Goal: Task Accomplishment & Management: Use online tool/utility

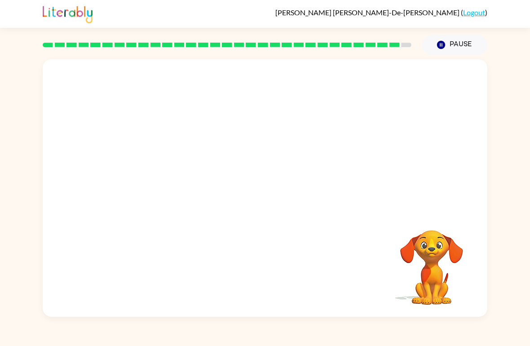
click at [237, 135] on video "Your browser must support playing .mp4 files to use Literably. Please try using…" at bounding box center [265, 135] width 445 height 152
click at [237, 141] on video "Your browser must support playing .mp4 files to use Literably. Please try using…" at bounding box center [265, 135] width 445 height 152
click at [269, 196] on icon "button" at bounding box center [265, 193] width 16 height 16
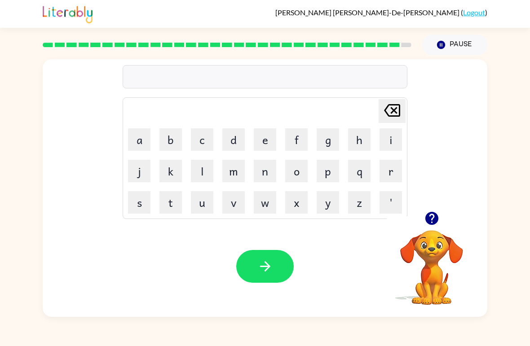
click at [136, 176] on button "j" at bounding box center [139, 171] width 22 height 22
click at [200, 201] on button "u" at bounding box center [202, 202] width 22 height 22
click at [172, 136] on button "b" at bounding box center [170, 139] width 22 height 22
click at [390, 135] on button "i" at bounding box center [390, 139] width 22 height 22
click at [207, 138] on button "c" at bounding box center [202, 139] width 22 height 22
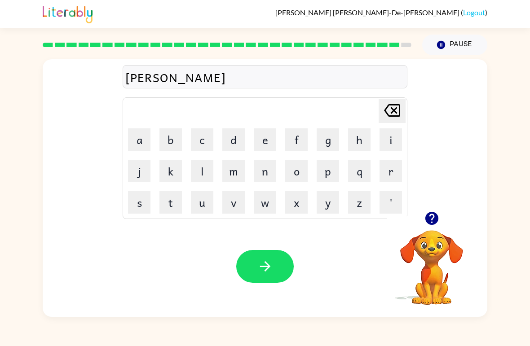
click at [390, 167] on button "r" at bounding box center [390, 171] width 22 height 22
click at [271, 139] on button "e" at bounding box center [265, 139] width 22 height 22
click at [391, 176] on button "r" at bounding box center [390, 171] width 22 height 22
click at [257, 271] on icon "button" at bounding box center [265, 267] width 16 height 16
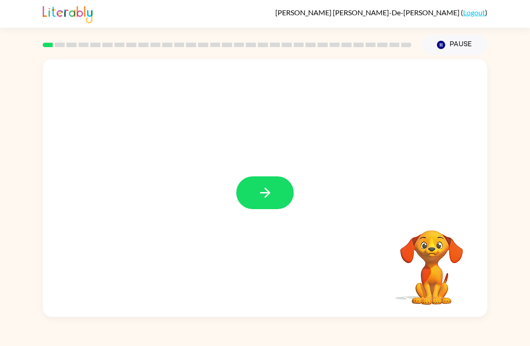
click at [262, 188] on icon "button" at bounding box center [265, 193] width 16 height 16
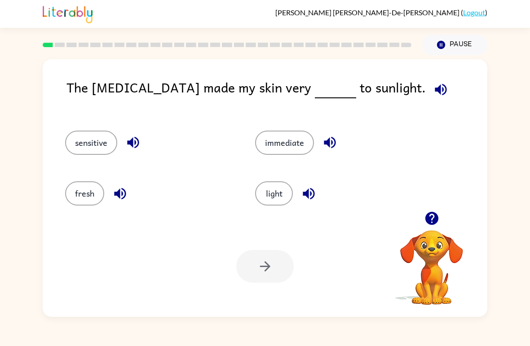
click at [281, 146] on button "immediate" at bounding box center [284, 143] width 59 height 24
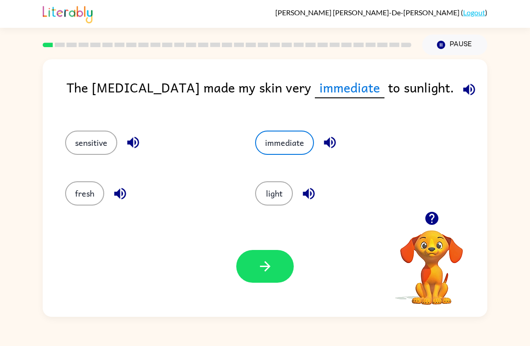
click at [272, 261] on icon "button" at bounding box center [265, 267] width 16 height 16
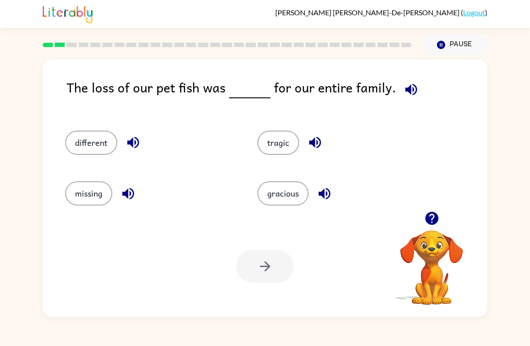
click at [88, 205] on button "missing" at bounding box center [88, 193] width 47 height 24
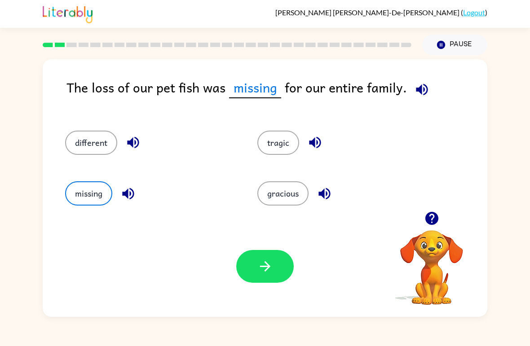
click at [273, 271] on button "button" at bounding box center [264, 266] width 57 height 33
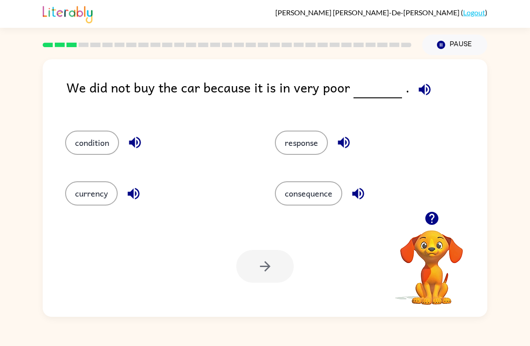
click at [96, 129] on div "condition" at bounding box center [153, 139] width 210 height 51
click at [79, 147] on button "condition" at bounding box center [92, 143] width 54 height 24
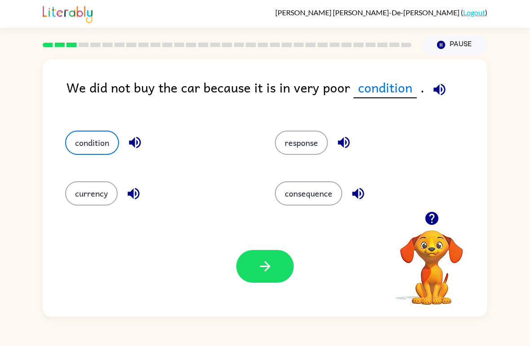
click at [312, 154] on button "response" at bounding box center [301, 143] width 53 height 24
click at [316, 203] on button "consequence" at bounding box center [308, 193] width 67 height 24
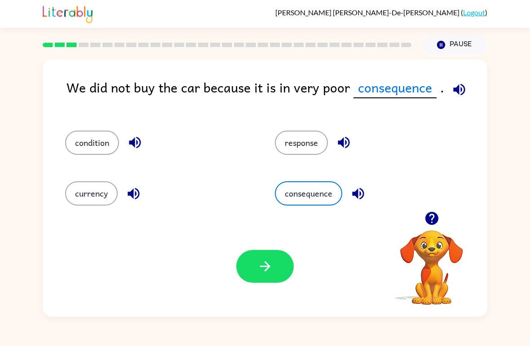
click at [98, 148] on button "condition" at bounding box center [92, 143] width 54 height 24
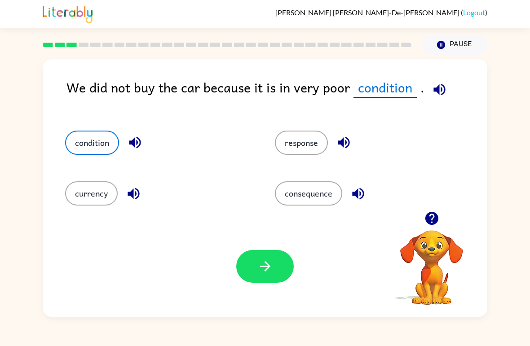
click at [267, 277] on button "button" at bounding box center [264, 266] width 57 height 33
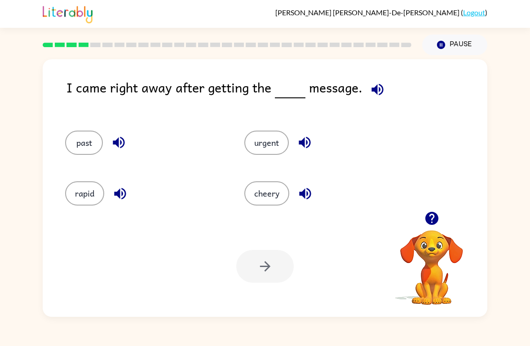
click at [259, 195] on button "cheery" at bounding box center [266, 193] width 45 height 24
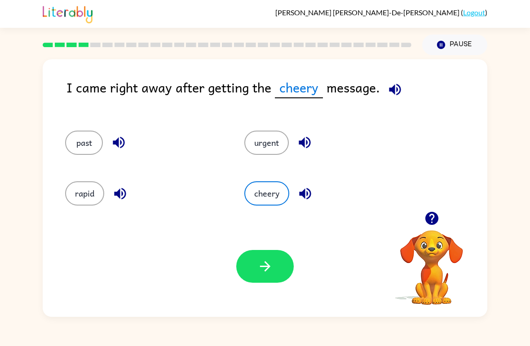
click at [252, 279] on button "button" at bounding box center [264, 266] width 57 height 33
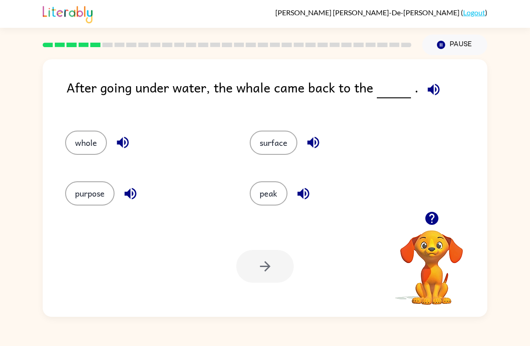
click at [288, 149] on button "surface" at bounding box center [274, 143] width 48 height 24
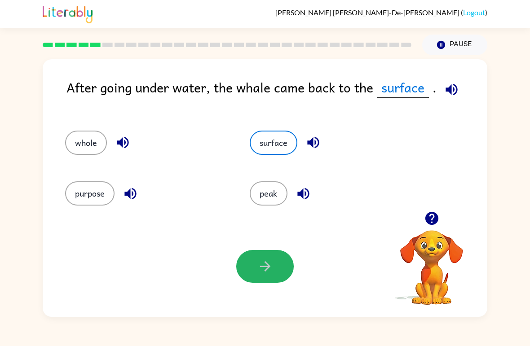
click at [275, 277] on button "button" at bounding box center [264, 266] width 57 height 33
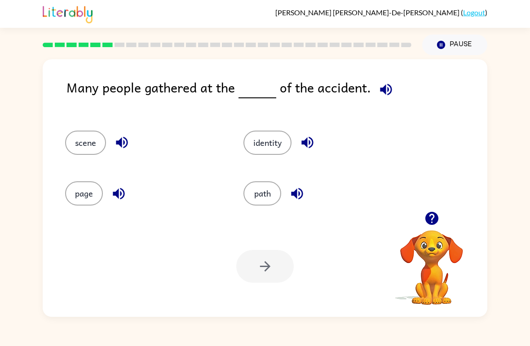
click at [273, 199] on button "path" at bounding box center [262, 193] width 38 height 24
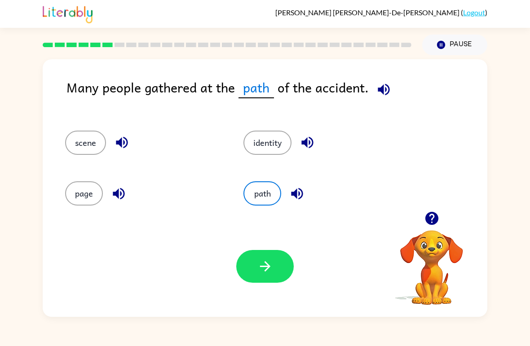
click at [277, 274] on button "button" at bounding box center [264, 266] width 57 height 33
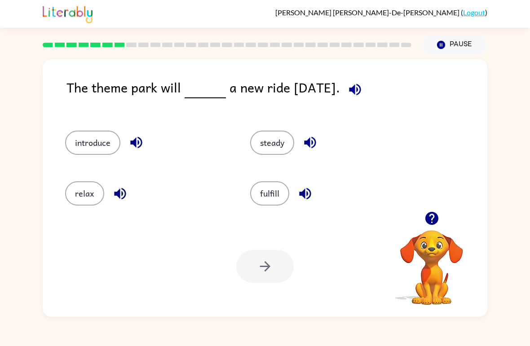
click at [107, 160] on div "introduce" at bounding box center [140, 139] width 185 height 51
click at [114, 140] on button "introduce" at bounding box center [92, 143] width 55 height 24
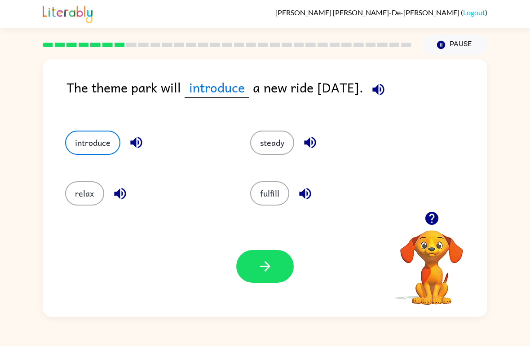
click at [259, 270] on icon "button" at bounding box center [265, 267] width 16 height 16
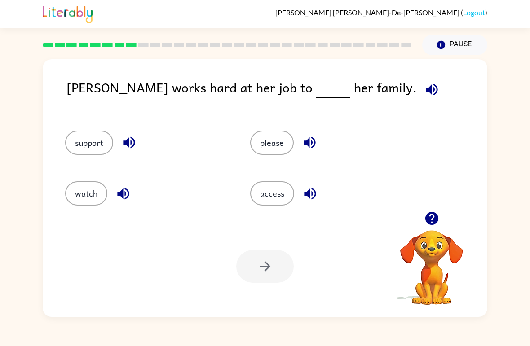
click at [88, 200] on button "watch" at bounding box center [86, 193] width 42 height 24
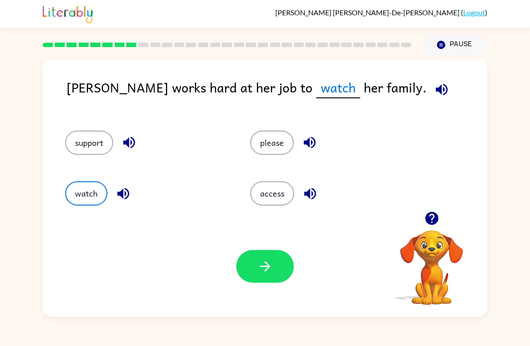
click at [108, 150] on button "support" at bounding box center [89, 143] width 48 height 24
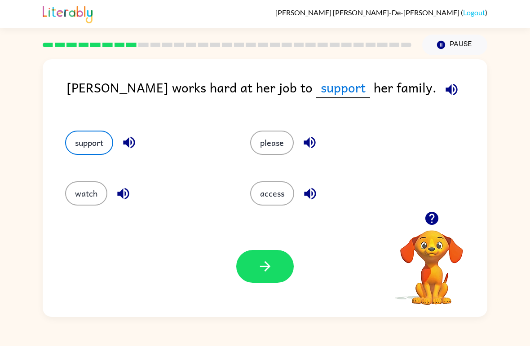
click at [287, 144] on button "please" at bounding box center [272, 143] width 44 height 24
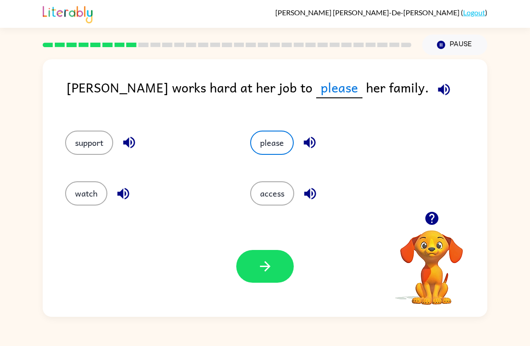
click at [278, 198] on button "access" at bounding box center [272, 193] width 44 height 24
click at [97, 129] on div "support" at bounding box center [140, 139] width 185 height 51
click at [92, 183] on button "watch" at bounding box center [86, 193] width 42 height 24
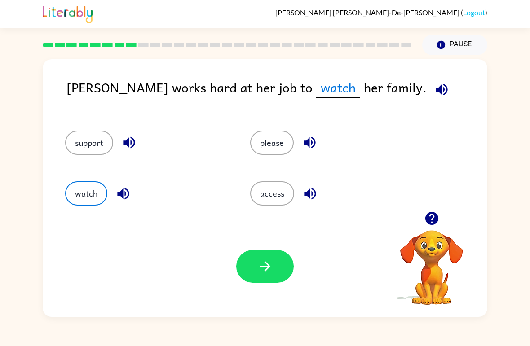
click at [92, 141] on button "support" at bounding box center [89, 143] width 48 height 24
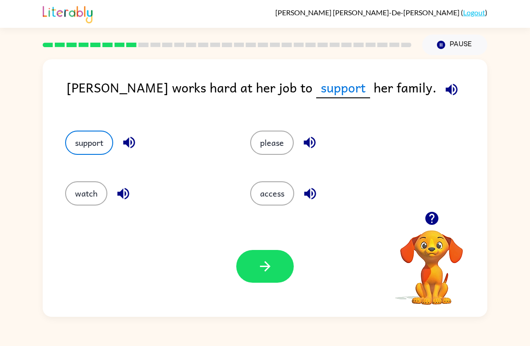
click at [247, 279] on button "button" at bounding box center [264, 266] width 57 height 33
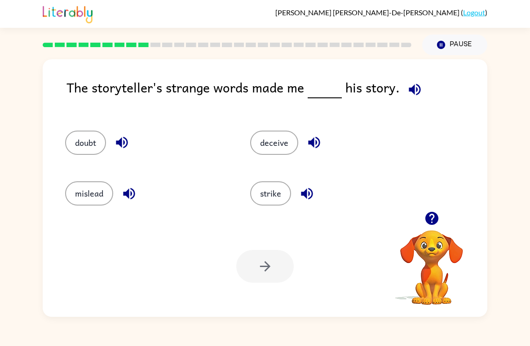
click at [278, 143] on button "deceive" at bounding box center [274, 143] width 48 height 24
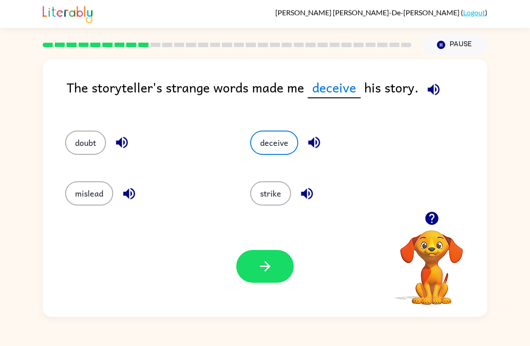
click at [269, 265] on icon "button" at bounding box center [265, 267] width 16 height 16
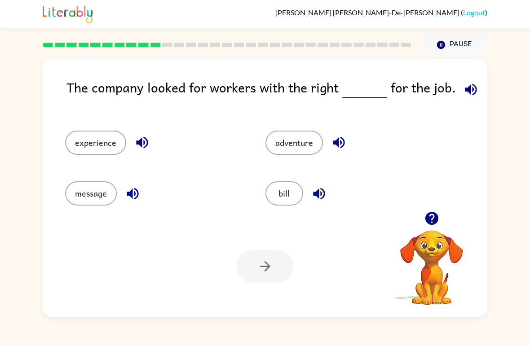
click at [294, 196] on button "bill" at bounding box center [284, 193] width 38 height 24
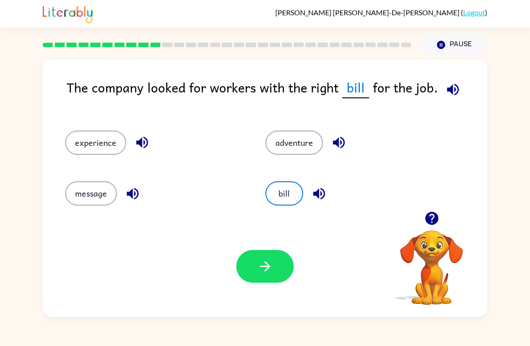
click at [260, 279] on button "button" at bounding box center [264, 266] width 57 height 33
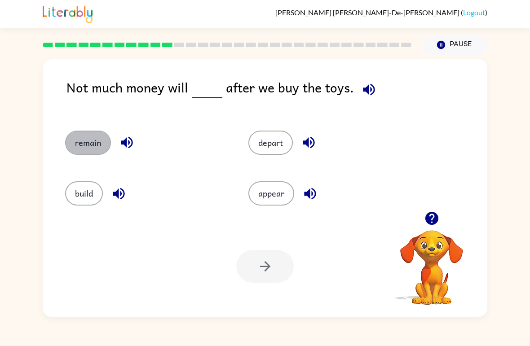
click at [96, 148] on button "remain" at bounding box center [88, 143] width 46 height 24
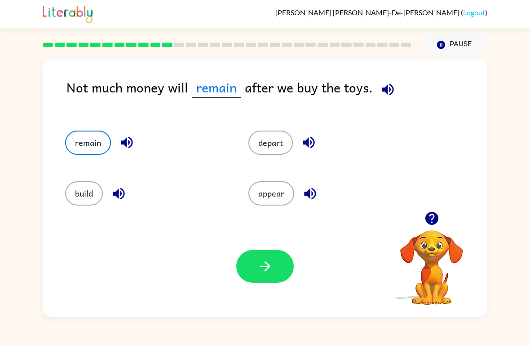
click at [260, 269] on icon "button" at bounding box center [265, 267] width 16 height 16
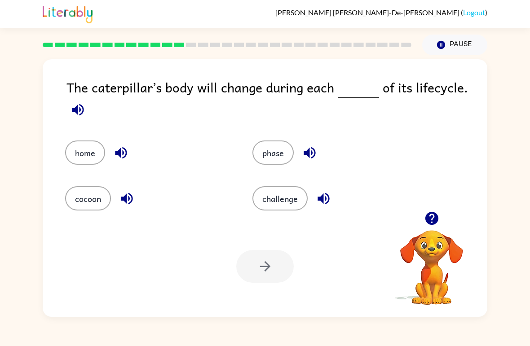
click at [90, 195] on button "cocoon" at bounding box center [88, 198] width 46 height 24
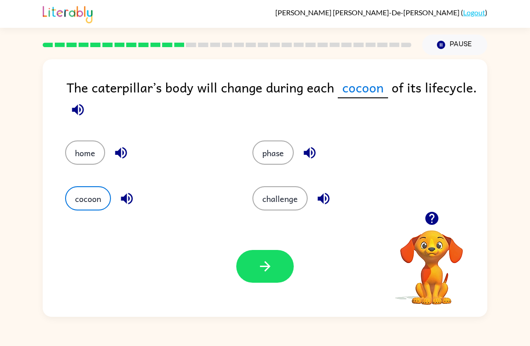
click at [88, 153] on button "home" at bounding box center [85, 153] width 40 height 24
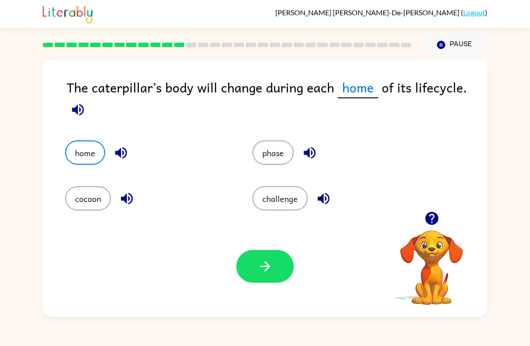
click at [295, 203] on button "challenge" at bounding box center [279, 198] width 55 height 24
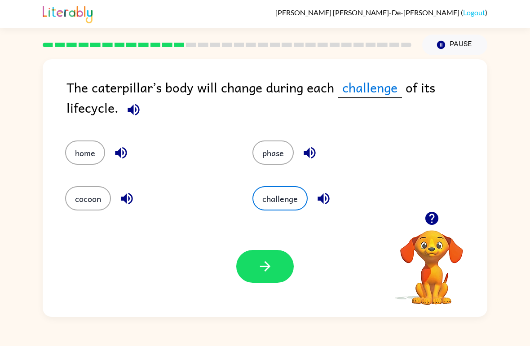
click at [277, 266] on button "button" at bounding box center [264, 266] width 57 height 33
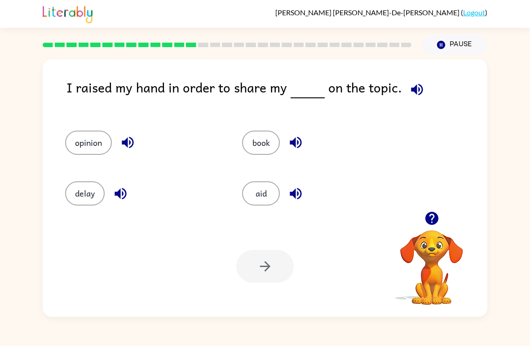
click at [87, 145] on button "opinion" at bounding box center [88, 143] width 47 height 24
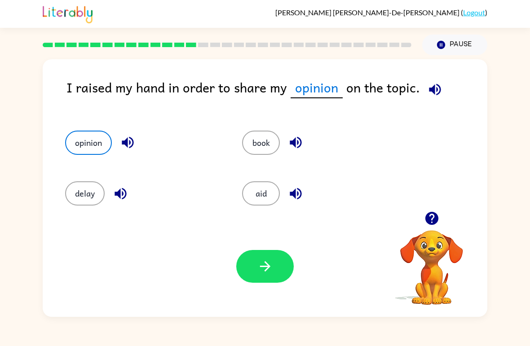
click at [272, 297] on div "Your browser must support playing .mp4 files to use Literably. Please try using…" at bounding box center [265, 266] width 445 height 101
click at [271, 296] on div "Your browser must support playing .mp4 files to use Literably. Please try using…" at bounding box center [265, 266] width 445 height 101
click at [263, 257] on button "button" at bounding box center [264, 266] width 57 height 33
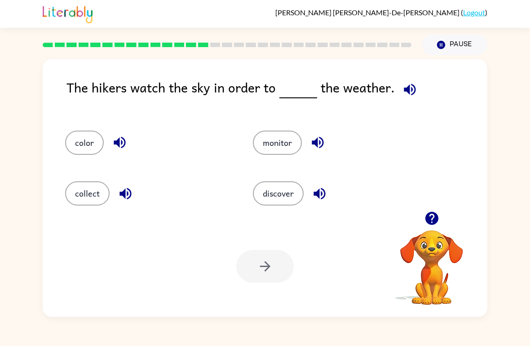
click at [97, 191] on button "collect" at bounding box center [87, 193] width 44 height 24
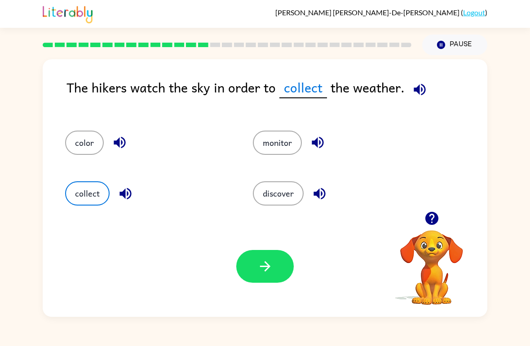
click at [258, 267] on icon "button" at bounding box center [265, 267] width 16 height 16
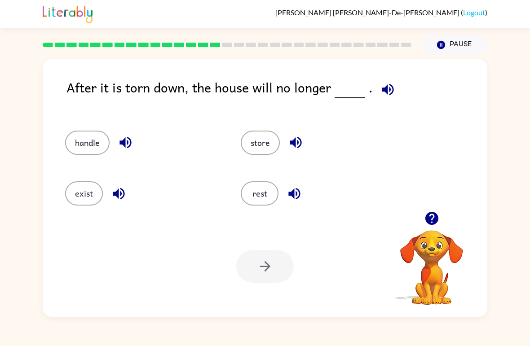
click at [261, 206] on button "rest" at bounding box center [260, 193] width 38 height 24
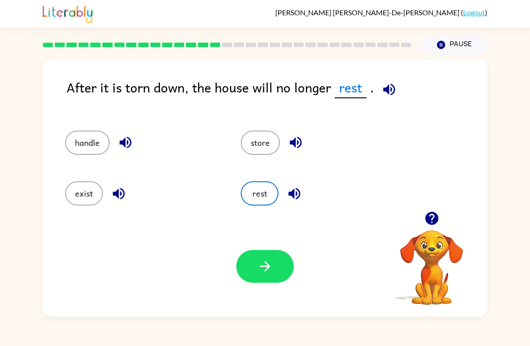
click at [265, 278] on button "button" at bounding box center [264, 266] width 57 height 33
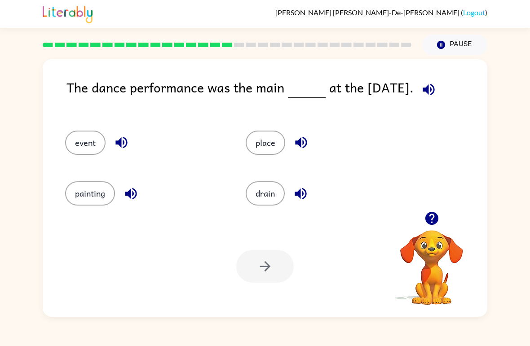
click at [101, 152] on button "event" at bounding box center [85, 143] width 40 height 24
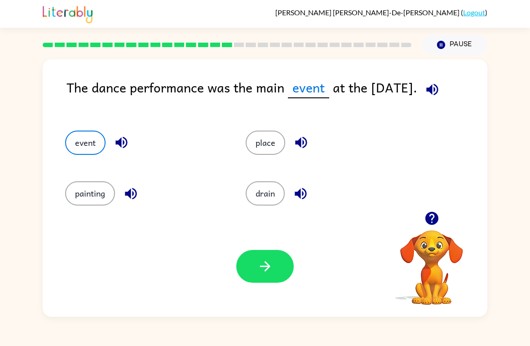
click at [264, 282] on button "button" at bounding box center [264, 266] width 57 height 33
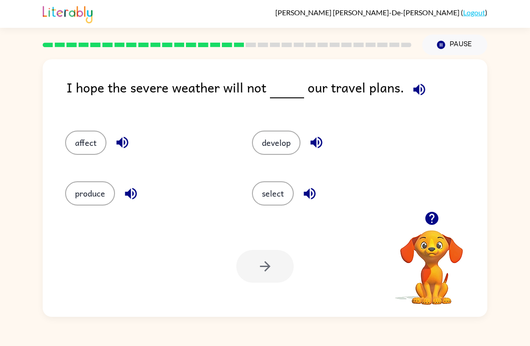
click at [278, 184] on button "select" at bounding box center [273, 193] width 42 height 24
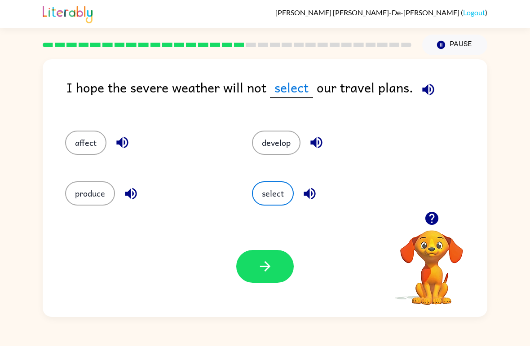
click at [270, 263] on icon "button" at bounding box center [265, 267] width 16 height 16
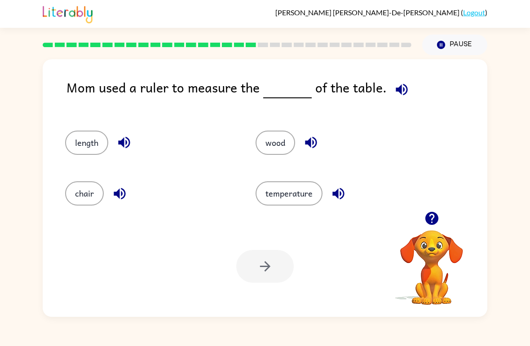
click at [279, 151] on button "wood" at bounding box center [275, 143] width 40 height 24
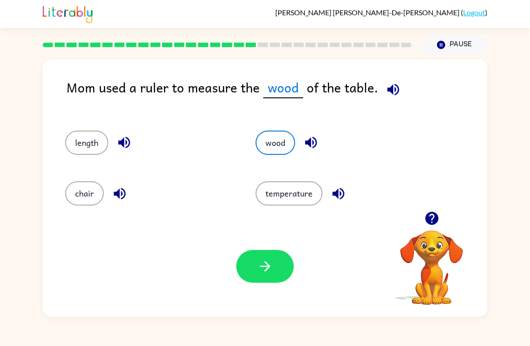
click at [267, 277] on button "button" at bounding box center [264, 266] width 57 height 33
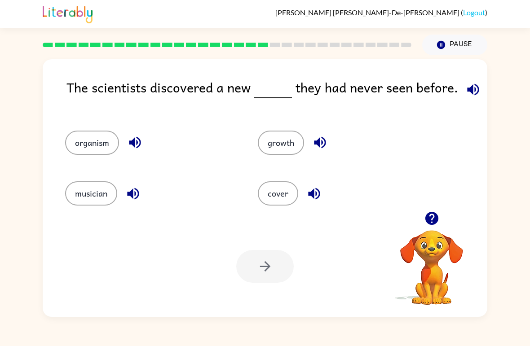
click at [298, 139] on button "growth" at bounding box center [281, 143] width 46 height 24
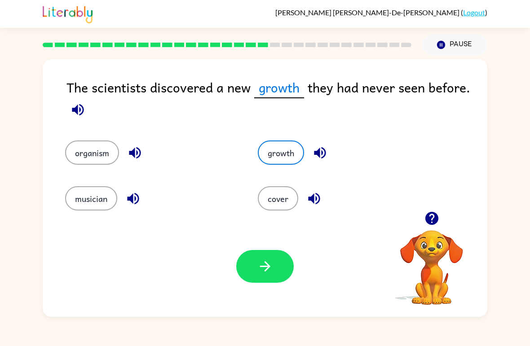
click at [103, 156] on button "organism" at bounding box center [92, 153] width 54 height 24
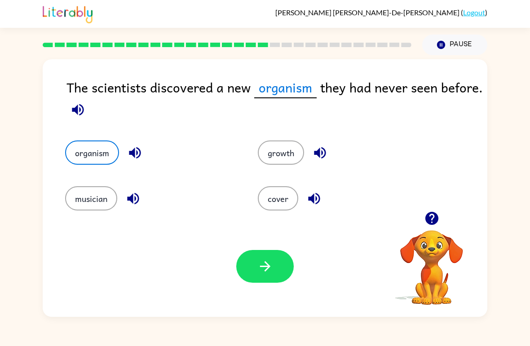
click at [273, 255] on button "button" at bounding box center [264, 266] width 57 height 33
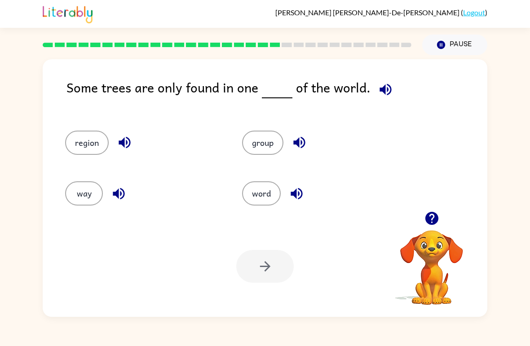
click at [250, 153] on button "group" at bounding box center [262, 143] width 41 height 24
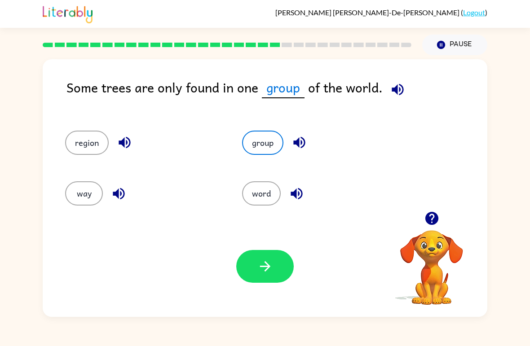
click at [255, 189] on button "word" at bounding box center [261, 193] width 39 height 24
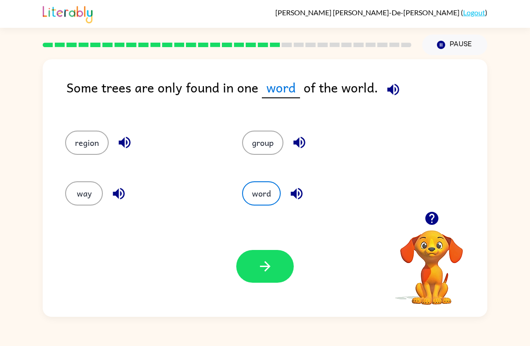
click at [97, 141] on button "region" at bounding box center [87, 143] width 44 height 24
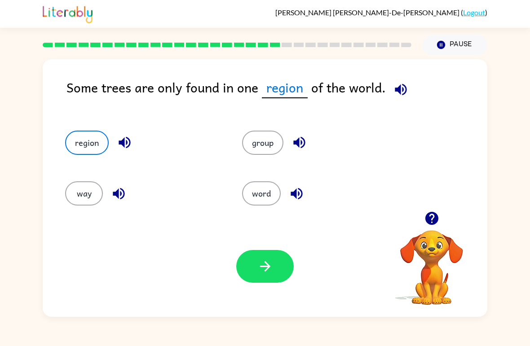
click at [268, 129] on div "group" at bounding box center [313, 139] width 177 height 51
click at [263, 150] on button "group" at bounding box center [262, 143] width 41 height 24
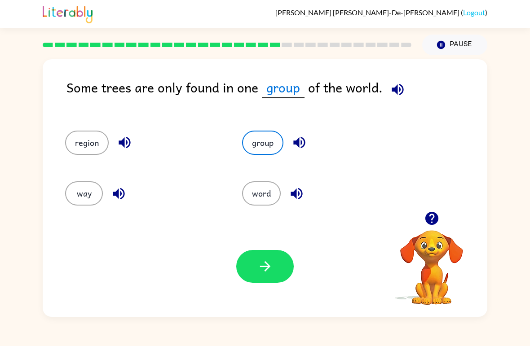
click at [81, 191] on button "way" at bounding box center [84, 193] width 38 height 24
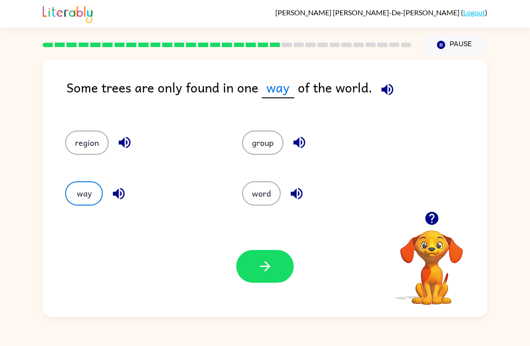
click at [85, 140] on button "region" at bounding box center [87, 143] width 44 height 24
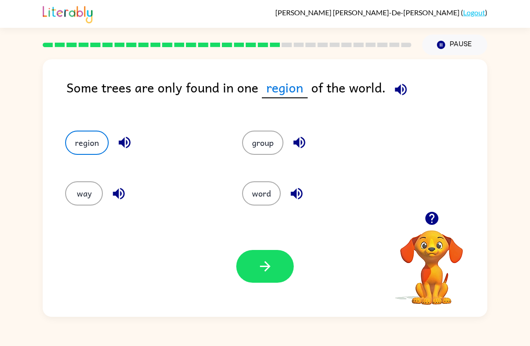
click at [264, 269] on icon "button" at bounding box center [265, 267] width 16 height 16
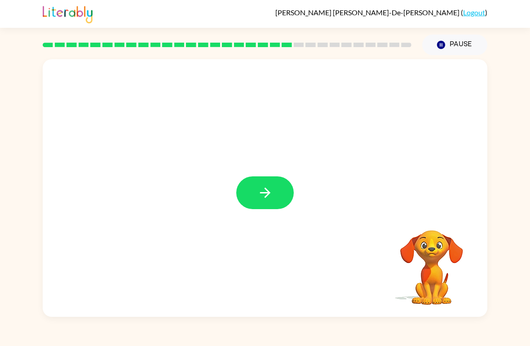
click at [276, 196] on button "button" at bounding box center [264, 192] width 57 height 33
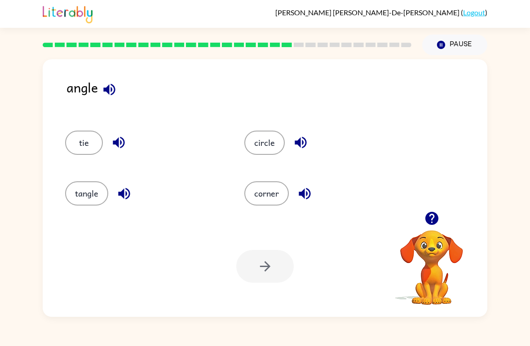
click at [94, 189] on button "tangle" at bounding box center [86, 193] width 43 height 24
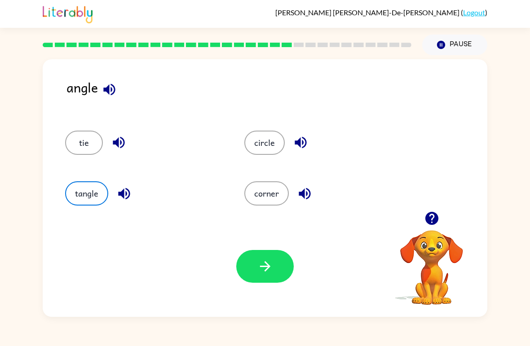
click at [266, 283] on button "button" at bounding box center [264, 266] width 57 height 33
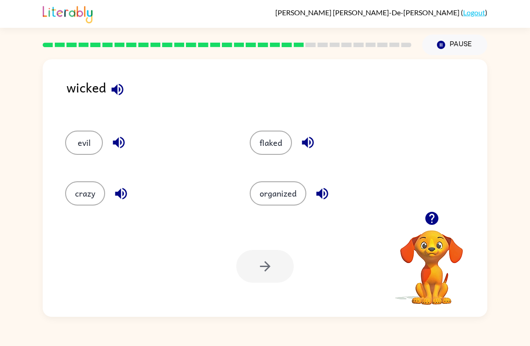
click at [260, 202] on button "organized" at bounding box center [278, 193] width 57 height 24
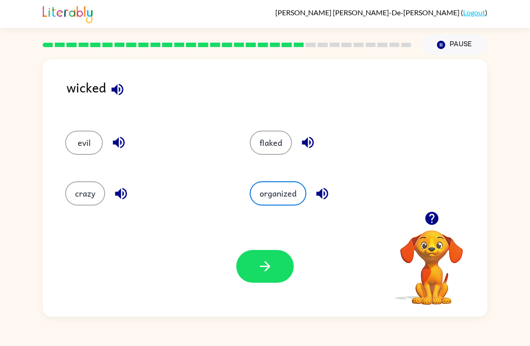
click at [77, 203] on button "crazy" at bounding box center [85, 193] width 40 height 24
click at [266, 269] on icon "button" at bounding box center [265, 267] width 16 height 16
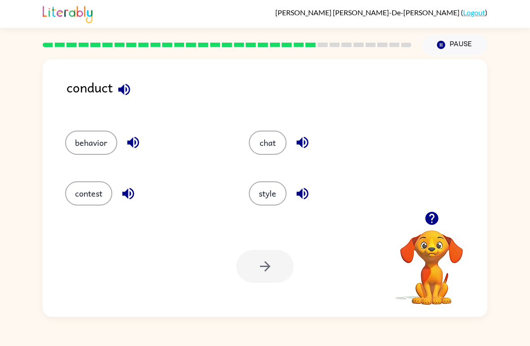
click at [97, 194] on button "contest" at bounding box center [88, 193] width 47 height 24
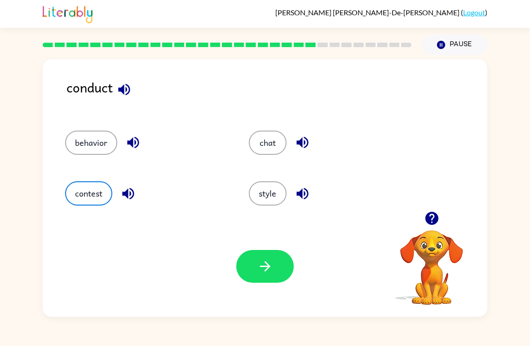
click at [273, 269] on icon "button" at bounding box center [265, 267] width 16 height 16
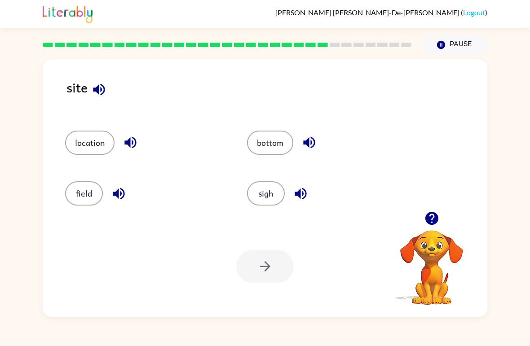
click at [93, 101] on div "site" at bounding box center [276, 94] width 421 height 35
click at [99, 87] on icon "button" at bounding box center [99, 90] width 12 height 12
click at [303, 192] on icon "button" at bounding box center [301, 194] width 16 height 16
click at [273, 194] on button "sigh" at bounding box center [266, 193] width 38 height 24
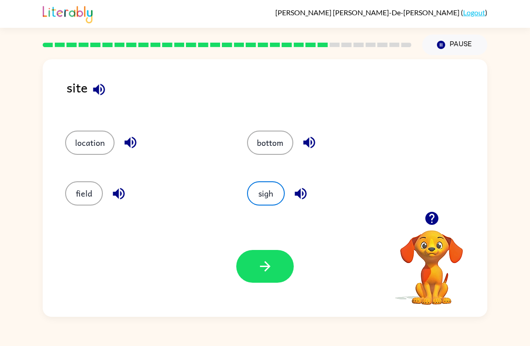
click at [276, 251] on button "button" at bounding box center [264, 266] width 57 height 33
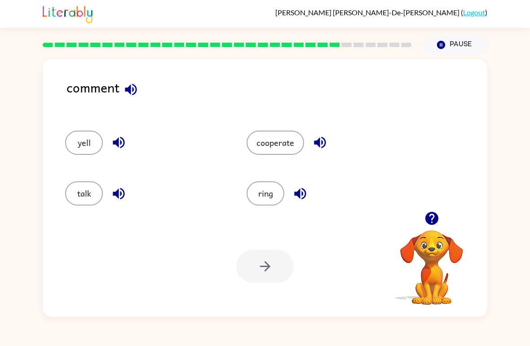
click at [110, 136] on button "button" at bounding box center [118, 142] width 23 height 23
click at [281, 146] on button "cooperate" at bounding box center [275, 143] width 57 height 24
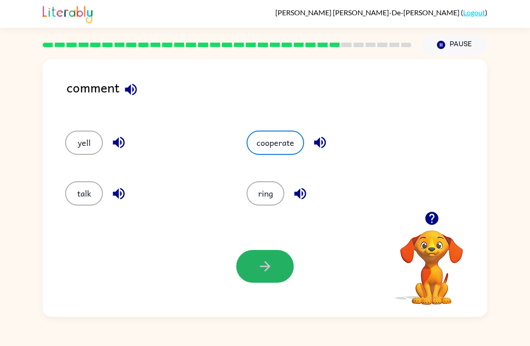
click at [272, 269] on icon "button" at bounding box center [265, 267] width 16 height 16
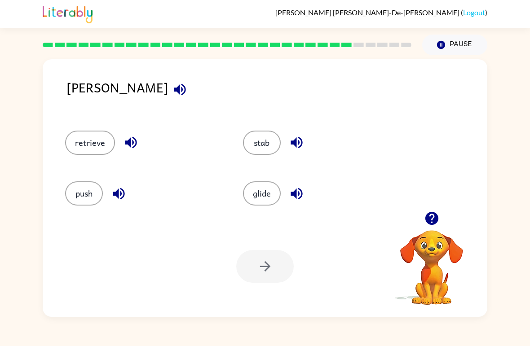
click at [272, 142] on button "stab" at bounding box center [262, 143] width 38 height 24
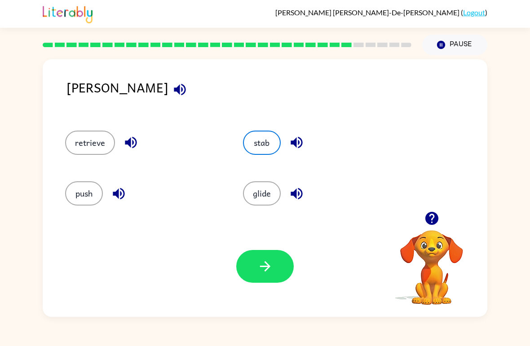
click at [277, 273] on button "button" at bounding box center [264, 266] width 57 height 33
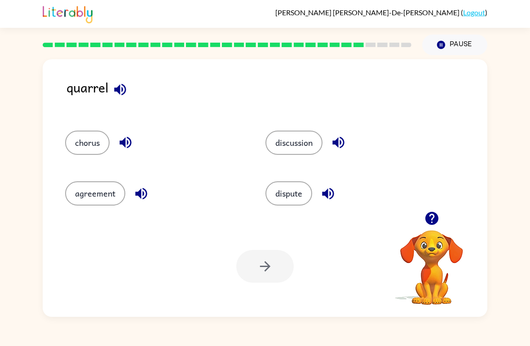
click at [100, 195] on button "agreement" at bounding box center [95, 193] width 60 height 24
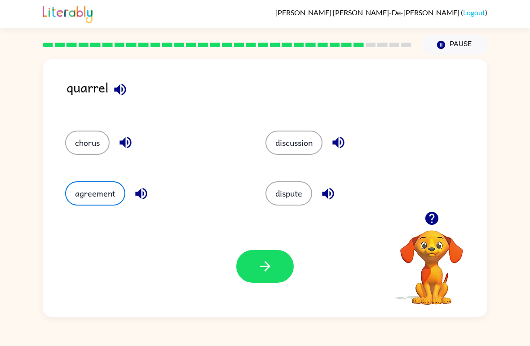
click at [262, 270] on icon "button" at bounding box center [265, 267] width 16 height 16
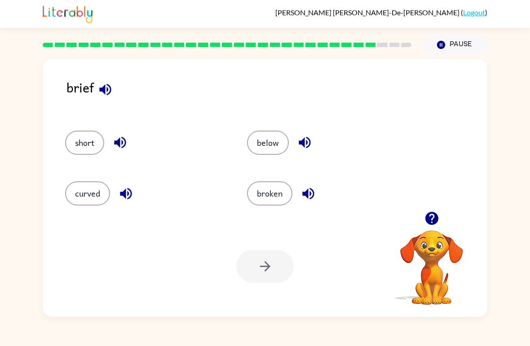
click at [275, 143] on button "below" at bounding box center [268, 143] width 42 height 24
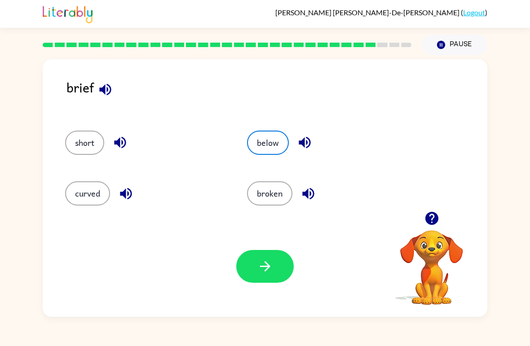
click at [273, 203] on button "broken" at bounding box center [269, 193] width 45 height 24
click at [280, 267] on button "button" at bounding box center [264, 266] width 57 height 33
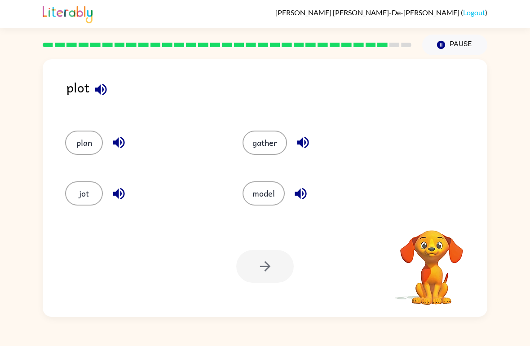
click at [92, 141] on button "plan" at bounding box center [84, 143] width 38 height 24
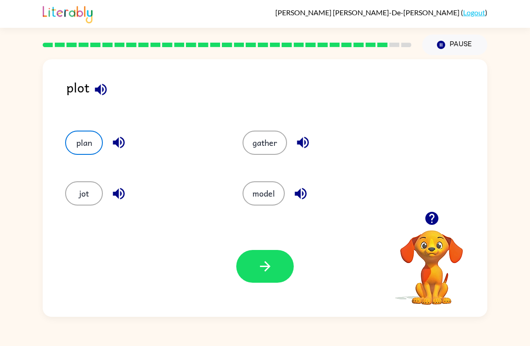
click at [83, 204] on button "jot" at bounding box center [84, 193] width 38 height 24
click at [257, 259] on icon "button" at bounding box center [265, 267] width 16 height 16
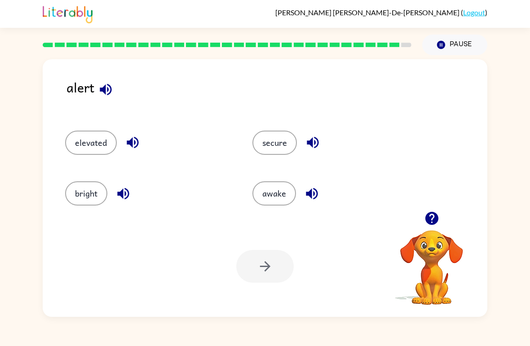
click at [282, 141] on button "secure" at bounding box center [274, 143] width 44 height 24
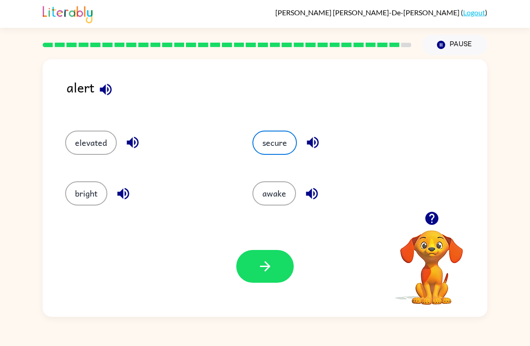
click at [263, 277] on button "button" at bounding box center [264, 266] width 57 height 33
